Goal: Task Accomplishment & Management: Manage account settings

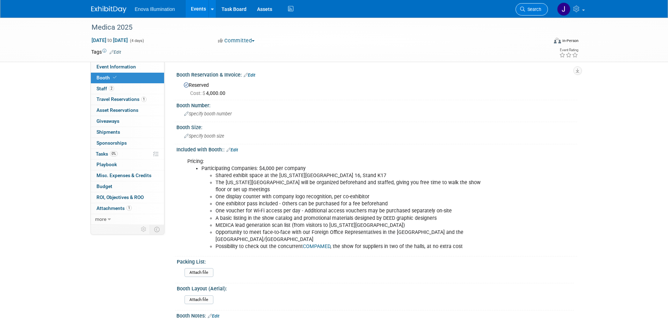
click at [528, 10] on span "Search" at bounding box center [533, 9] width 16 height 5
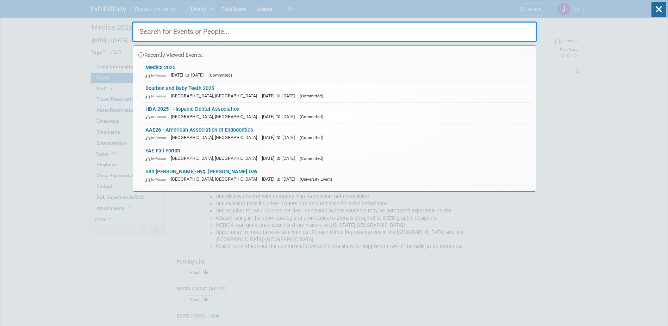
click at [336, 39] on input "text" at bounding box center [334, 31] width 405 height 20
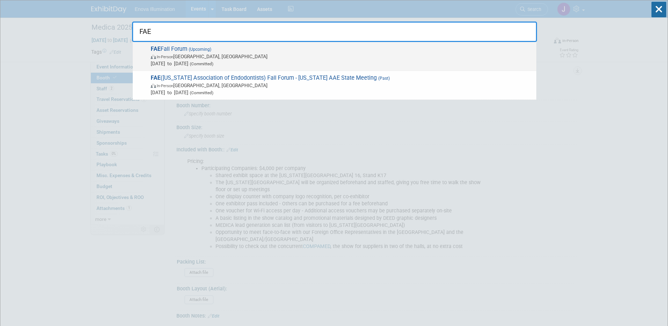
type input "FAE"
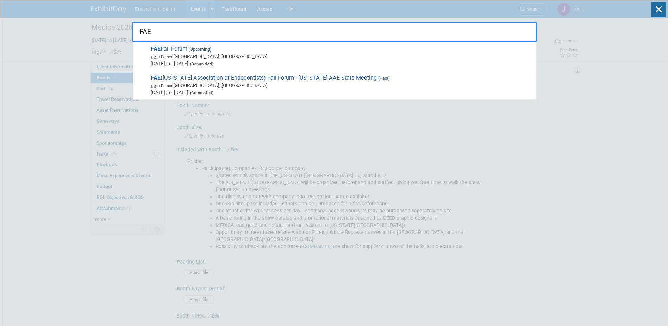
click at [180, 55] on span "In-Person Orlando, FL" at bounding box center [342, 56] width 382 height 7
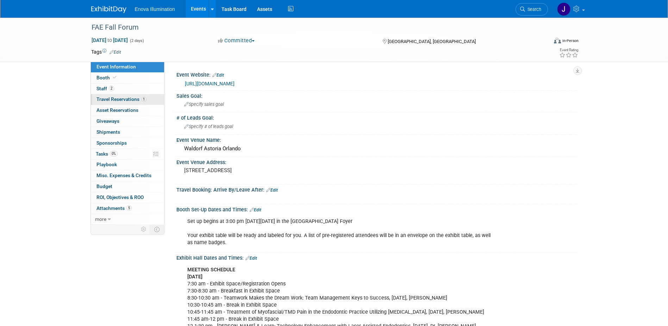
click at [125, 96] on link "1 Travel Reservations 1" at bounding box center [127, 99] width 73 height 11
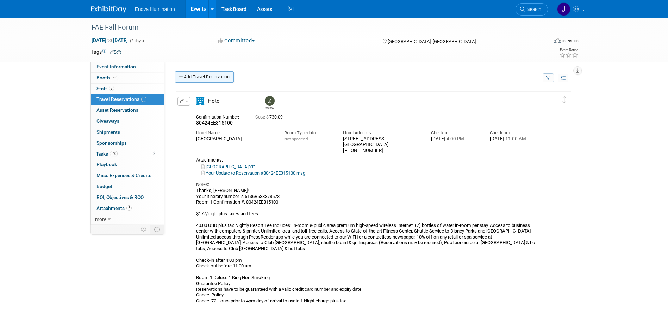
click at [192, 80] on link "Add Travel Reservation" at bounding box center [204, 76] width 59 height 11
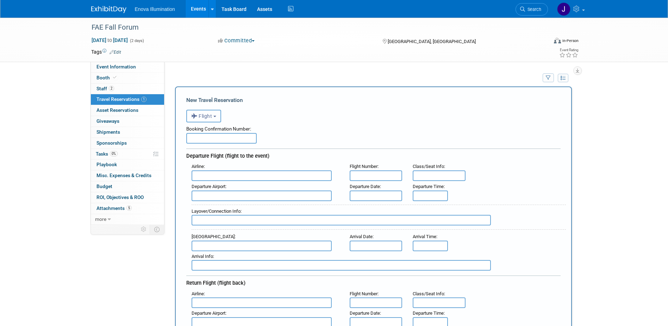
click at [204, 115] on span "Flight" at bounding box center [201, 116] width 21 height 6
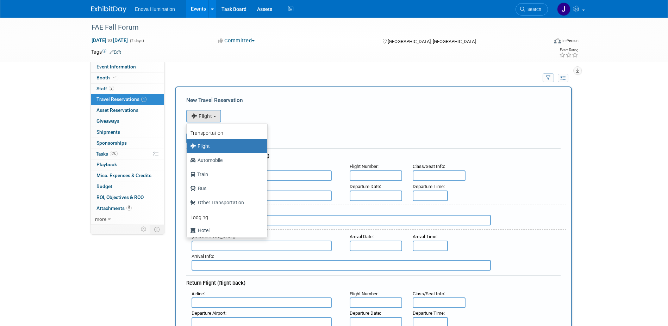
click at [203, 146] on label "Flight" at bounding box center [225, 145] width 70 height 11
click at [188, 146] on input "Flight" at bounding box center [185, 145] width 5 height 5
click at [268, 133] on ul "Transportation Flight Automobile Train Bus Other Transportation Lodging Hotel B…" at bounding box center [226, 180] width 81 height 114
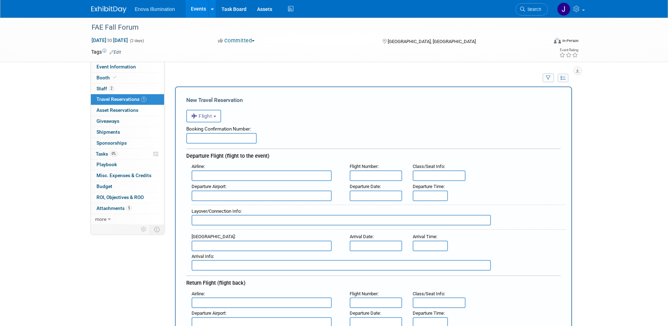
scroll to position [35, 0]
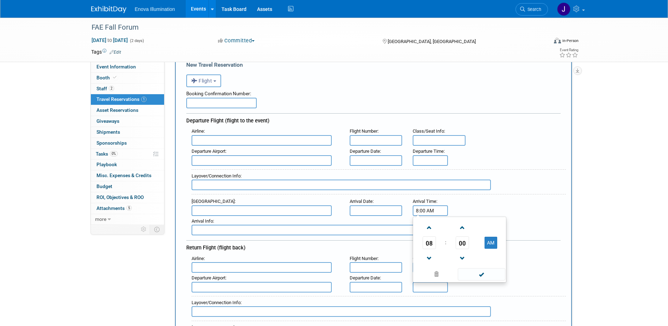
click at [418, 210] on input "8:00 AM" at bounding box center [430, 210] width 35 height 11
click at [431, 242] on span "08" at bounding box center [429, 242] width 13 height 13
click at [450, 226] on td "01" at bounding box center [448, 227] width 23 height 19
click at [489, 242] on button "AM" at bounding box center [491, 242] width 13 height 12
click at [461, 240] on span "00" at bounding box center [462, 242] width 13 height 13
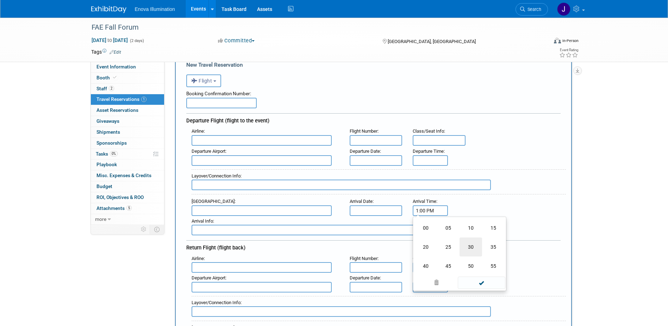
click at [466, 244] on td "30" at bounding box center [471, 246] width 23 height 19
type input "1:30 PM"
click at [474, 270] on span at bounding box center [482, 274] width 48 height 12
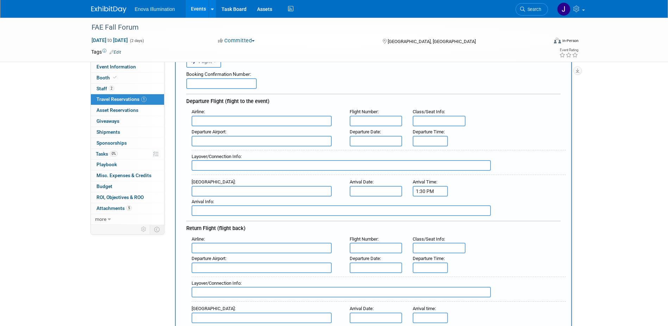
scroll to position [70, 0]
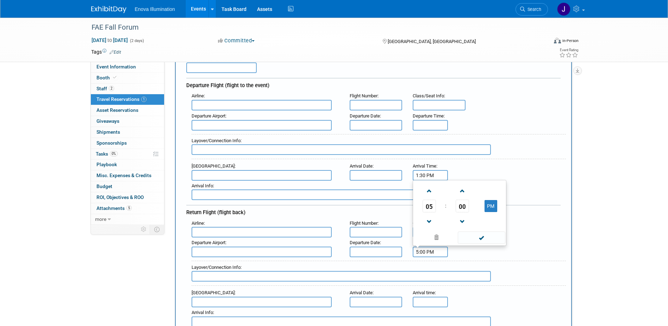
click at [426, 250] on input "5:00 PM" at bounding box center [430, 251] width 35 height 11
click at [432, 204] on span "05" at bounding box center [429, 205] width 13 height 13
click at [521, 205] on div "Return Flight (flight back)" at bounding box center [373, 211] width 374 height 13
click at [435, 250] on input "5:00 PM" at bounding box center [430, 251] width 35 height 11
click at [427, 191] on span at bounding box center [429, 191] width 12 height 12
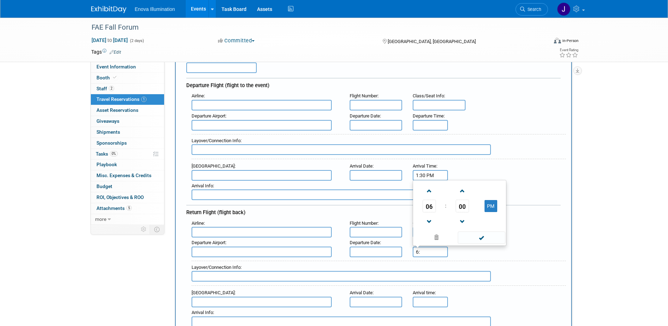
type input "6"
click at [522, 233] on div "Airline : Flight Number : Class/Seat Info :" at bounding box center [376, 228] width 380 height 20
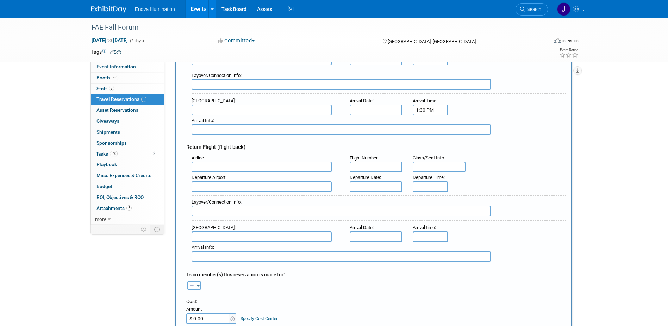
scroll to position [141, 0]
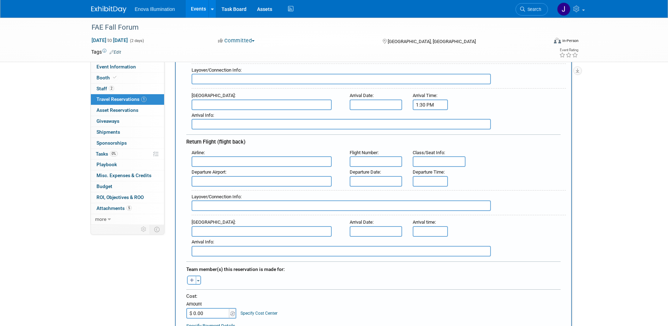
click at [190, 279] on icon "button" at bounding box center [192, 280] width 4 height 5
select select
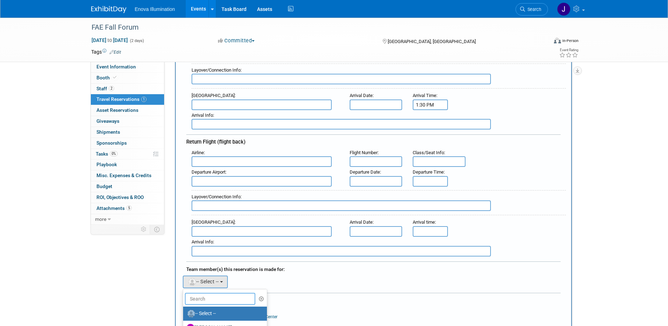
click at [204, 297] on input "text" at bounding box center [220, 298] width 70 height 12
type input "zac"
click at [207, 311] on label "Zachary Bienkowski" at bounding box center [224, 313] width 74 height 11
click at [184, 311] on input "Zachary Bienkowski" at bounding box center [182, 312] width 5 height 5
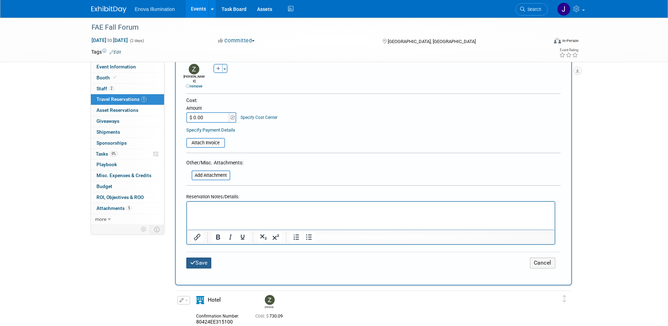
click at [204, 257] on button "Save" at bounding box center [198, 262] width 25 height 11
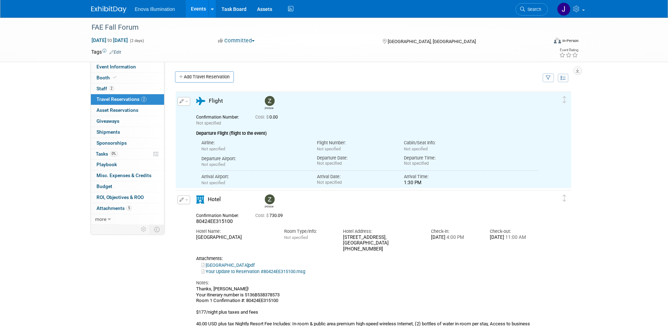
scroll to position [0, 0]
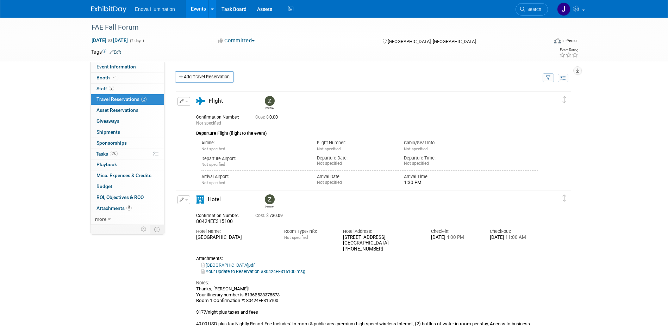
click at [112, 10] on img at bounding box center [108, 9] width 35 height 7
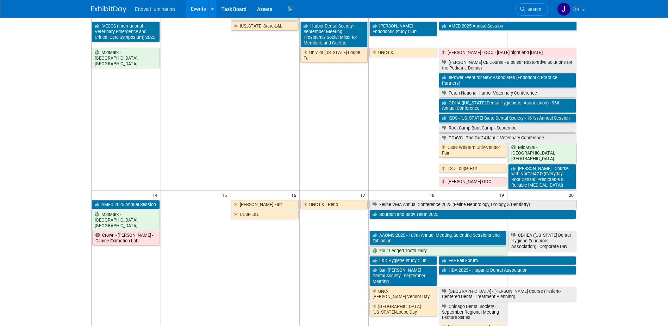
scroll to position [211, 0]
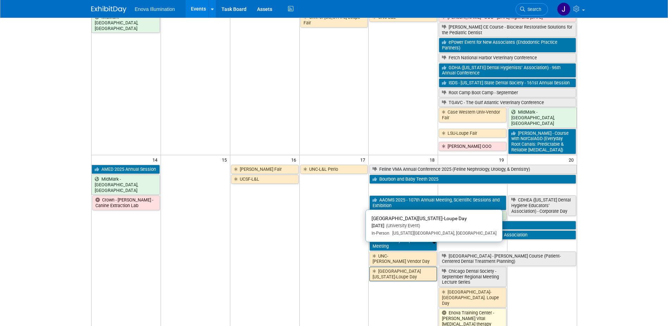
click at [382, 266] on link "[GEOGRAPHIC_DATA][US_STATE]-Loupe Day" at bounding box center [404, 273] width 68 height 14
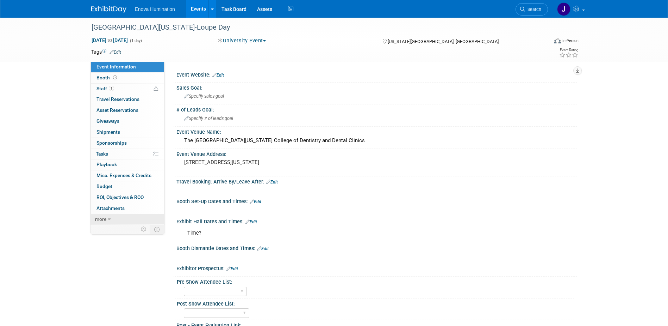
click at [123, 222] on link "more" at bounding box center [127, 219] width 73 height 11
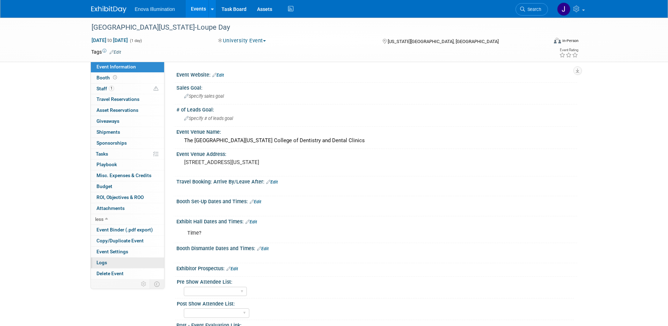
click at [118, 262] on link "Logs" at bounding box center [127, 262] width 73 height 11
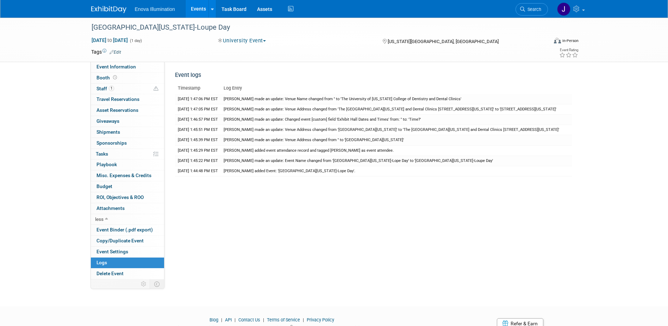
click at [103, 10] on img at bounding box center [108, 9] width 35 height 7
